Goal: Find specific page/section: Find specific page/section

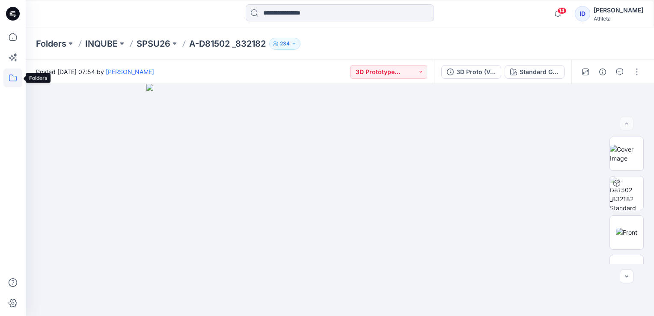
click at [12, 77] on icon at bounding box center [12, 77] width 19 height 19
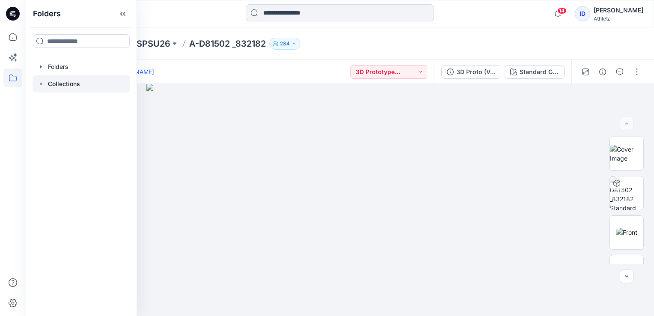
click at [77, 81] on p "Collections" at bounding box center [64, 84] width 32 height 10
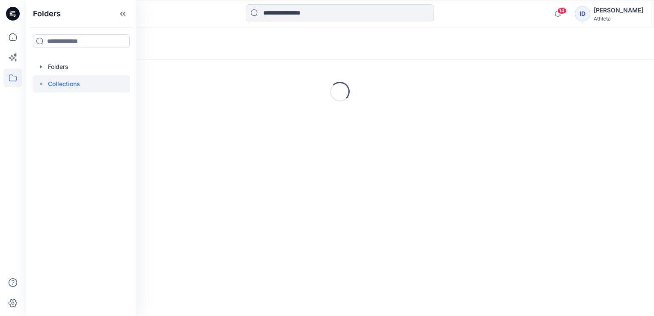
click at [77, 81] on p "Collections" at bounding box center [64, 84] width 32 height 10
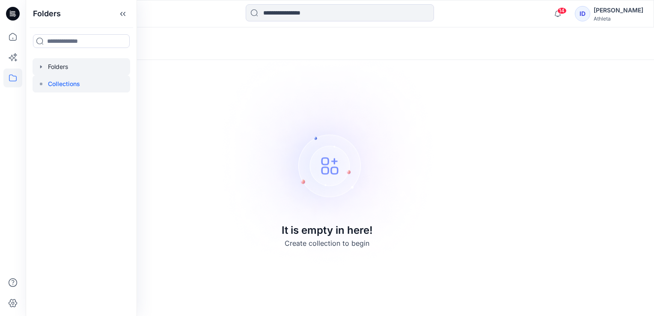
click at [62, 67] on div at bounding box center [82, 66] width 98 height 17
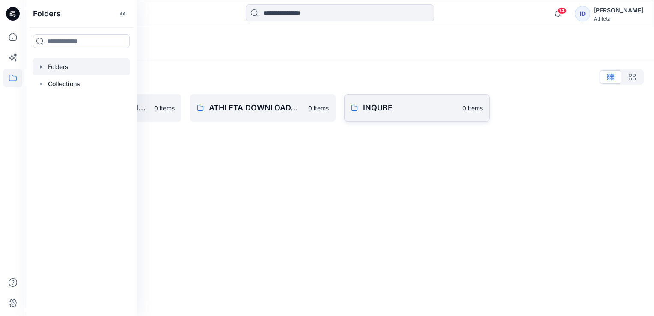
click at [441, 110] on p "INQUBE" at bounding box center [410, 108] width 94 height 12
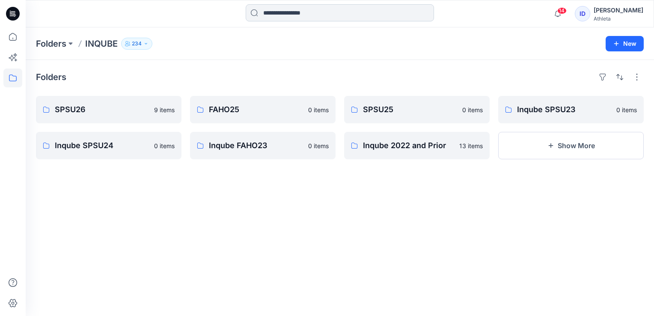
click at [289, 14] on input at bounding box center [340, 12] width 188 height 17
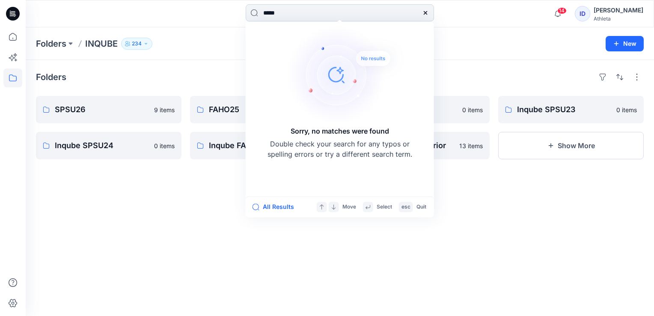
click at [269, 10] on input "*****" at bounding box center [340, 12] width 188 height 17
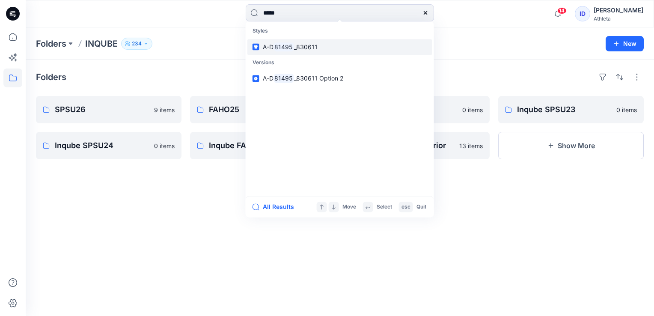
type input "*****"
click at [279, 52] on link "A-D 81495 _830611" at bounding box center [339, 47] width 185 height 16
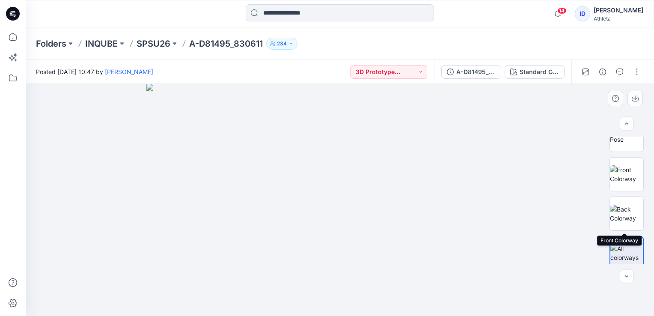
scroll to position [257, 0]
click at [619, 142] on img at bounding box center [626, 133] width 33 height 18
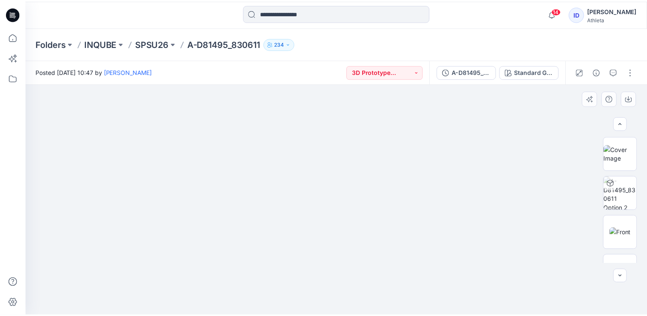
scroll to position [0, 0]
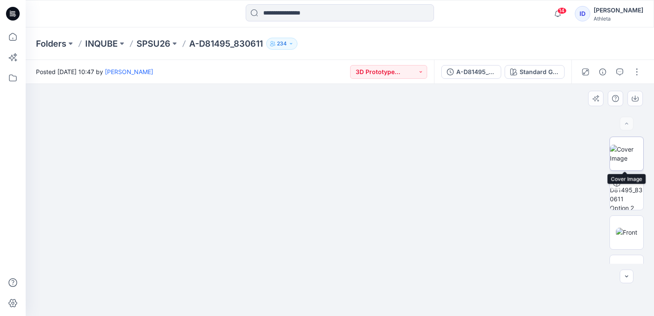
click at [628, 155] on img at bounding box center [626, 154] width 33 height 18
click at [159, 46] on p "SPSU26" at bounding box center [153, 44] width 34 height 12
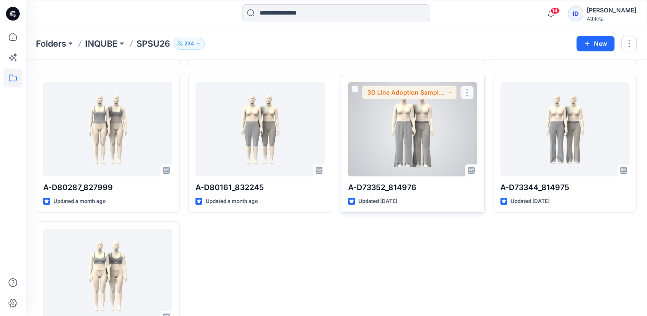
scroll to position [171, 0]
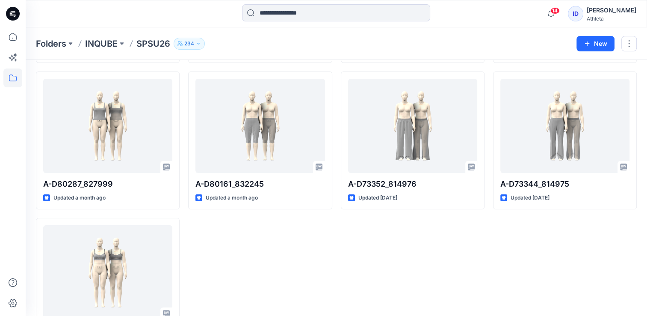
click at [19, 13] on icon at bounding box center [13, 14] width 14 height 14
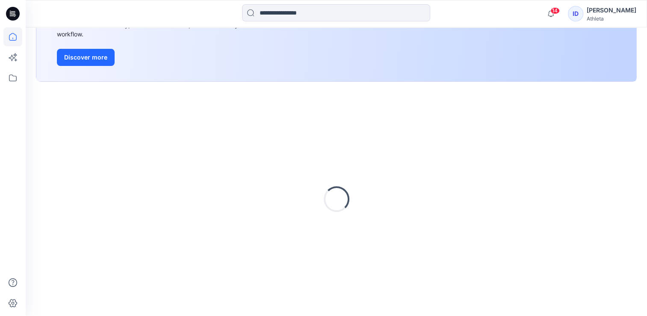
scroll to position [171, 0]
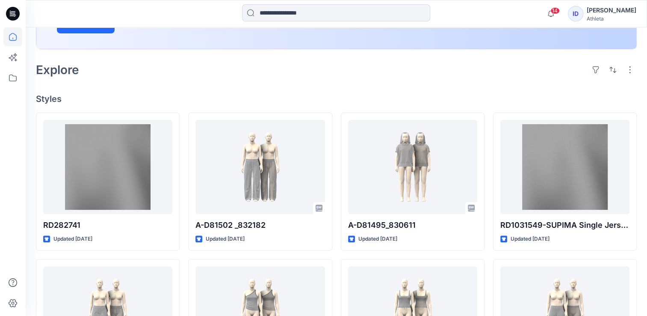
click at [21, 16] on div at bounding box center [12, 13] width 27 height 27
click at [21, 18] on div at bounding box center [12, 13] width 27 height 27
click at [16, 11] on icon at bounding box center [13, 14] width 14 height 14
